Goal: Information Seeking & Learning: Learn about a topic

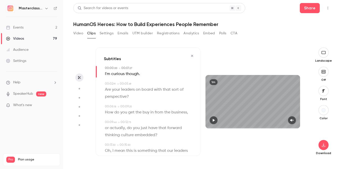
click at [193, 56] on icon "button" at bounding box center [192, 56] width 4 height 4
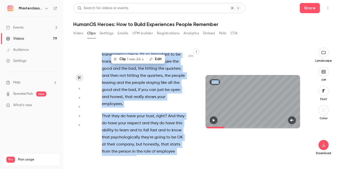
scroll to position [5146, 0]
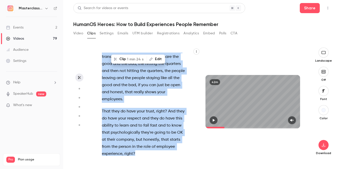
drag, startPoint x: 101, startPoint y: 100, endPoint x: 135, endPoint y: 74, distance: 42.4
click at [135, 74] on div "this is only that allow us to crop out . And then we will be in . OK , we are l…" at bounding box center [147, 104] width 102 height 103
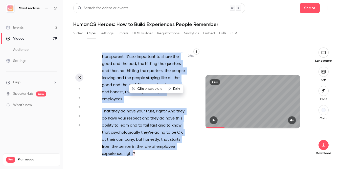
copy div "It's OK to mess up . It is never OK to cover up , right ? As long as you're not…"
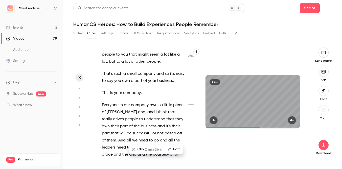
scroll to position [4691, 0]
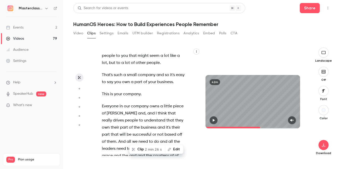
click at [103, 99] on div "this is only that allow us to crop out . And then we will be in . OK , we are l…" at bounding box center [147, 104] width 102 height 103
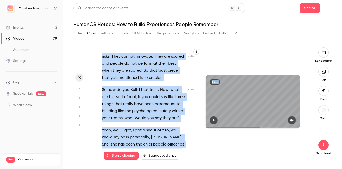
scroll to position [5044, 0]
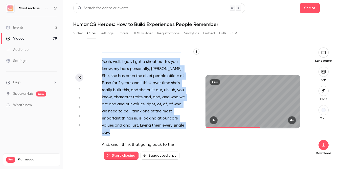
drag, startPoint x: 105, startPoint y: 100, endPoint x: 177, endPoint y: 59, distance: 82.8
click at [177, 59] on div "this is only that allow us to crop out . And then we will be in . OK , we are l…" at bounding box center [147, 104] width 102 height 103
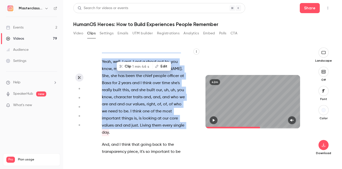
copy div "It's OK to mess up . It is never OK to cover up , right ? As long as you're not…"
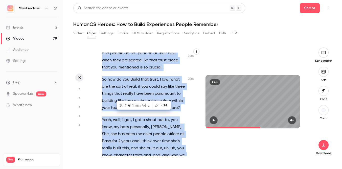
scroll to position [5012, 0]
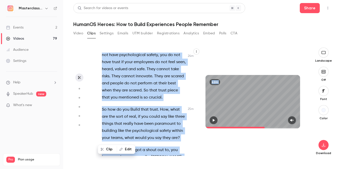
scroll to position [4961, 0]
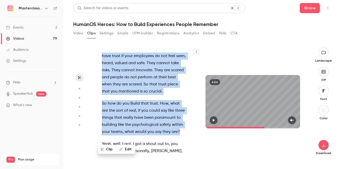
drag, startPoint x: 101, startPoint y: 78, endPoint x: 180, endPoint y: 60, distance: 81.4
click at [180, 60] on div "this is only that allow us to crop out . And then we will be in . OK , we are l…" at bounding box center [147, 104] width 102 height 103
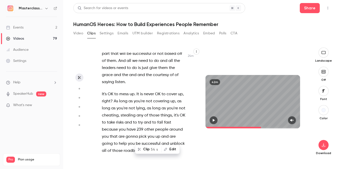
copy div "And I hear it a lot with with organizations . We hear it everywhere , right , a…"
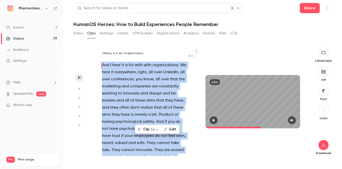
scroll to position [4896, 0]
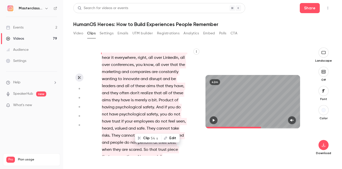
click at [175, 146] on span "piece" at bounding box center [173, 149] width 10 height 7
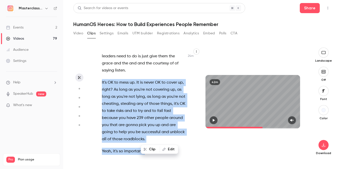
scroll to position [4785, 0]
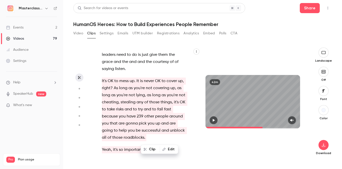
drag, startPoint x: 102, startPoint y: 68, endPoint x: 133, endPoint y: 147, distance: 85.3
click at [133, 147] on div "this is only that allow us to crop out . And then we will be in . OK , we are l…" at bounding box center [147, 104] width 102 height 103
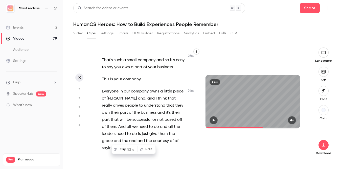
scroll to position [4691, 0]
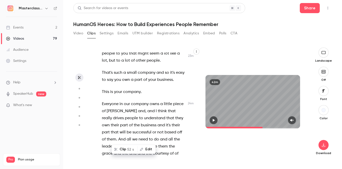
type input "******"
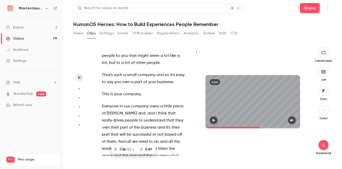
scroll to position [4708, 0]
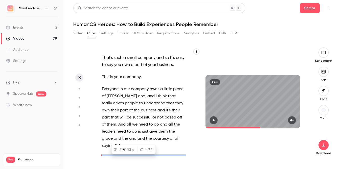
click at [102, 80] on div "this is only that allow us to crop out . And then we will be in . OK , we are l…" at bounding box center [147, 104] width 102 height 103
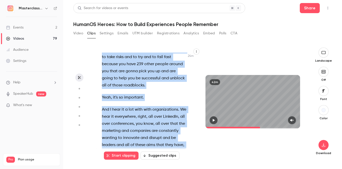
scroll to position [4843, 0]
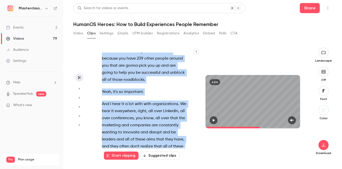
drag, startPoint x: 99, startPoint y: 81, endPoint x: 165, endPoint y: 141, distance: 88.9
click at [165, 141] on div "this is only that allow us to crop out . And then we will be in . OK , we are l…" at bounding box center [147, 104] width 102 height 103
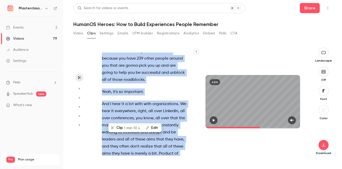
copy div "It's OK to mess up . It is never OK to cover up , right ? As long as you're not…"
